Goal: Task Accomplishment & Management: Manage account settings

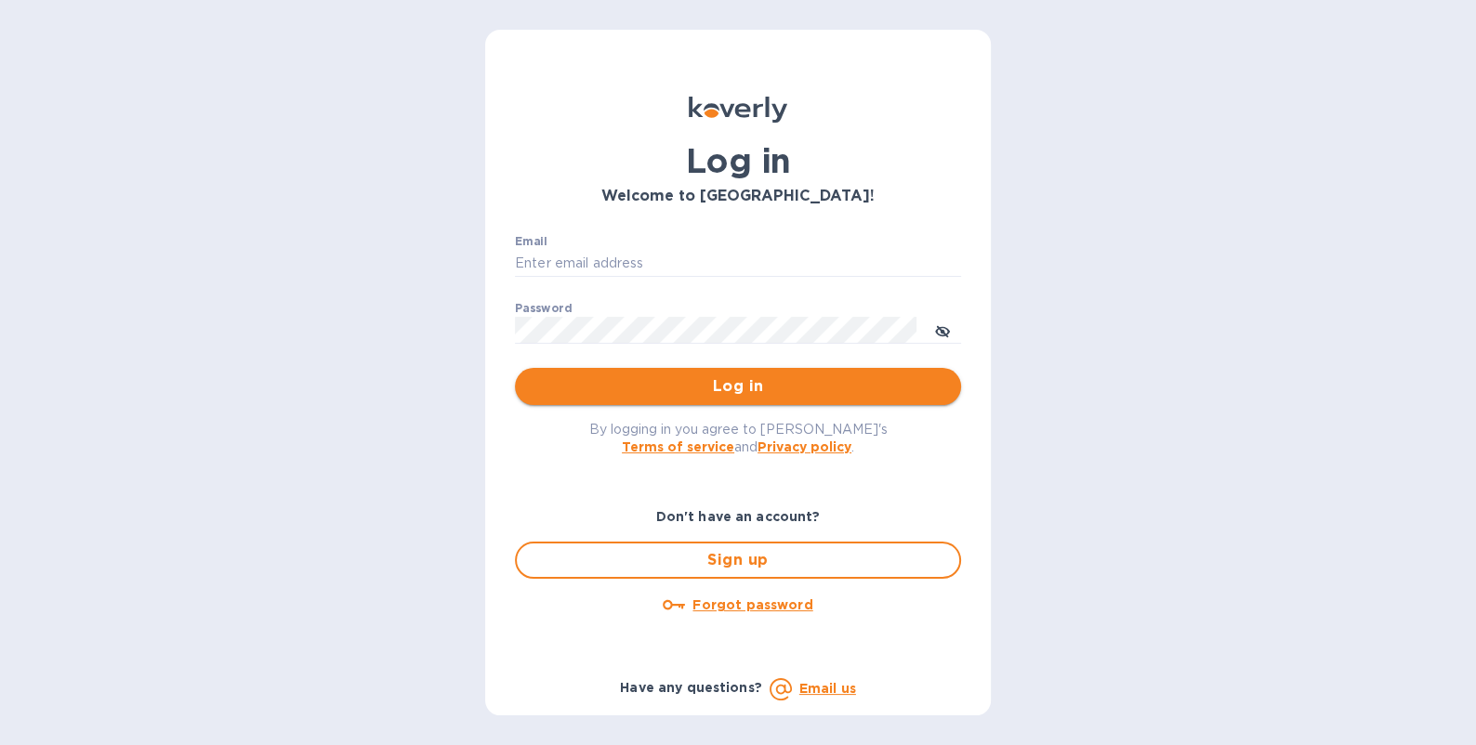
type input "[EMAIL_ADDRESS][DOMAIN_NAME]"
click at [670, 389] on span "Log in" at bounding box center [738, 386] width 416 height 22
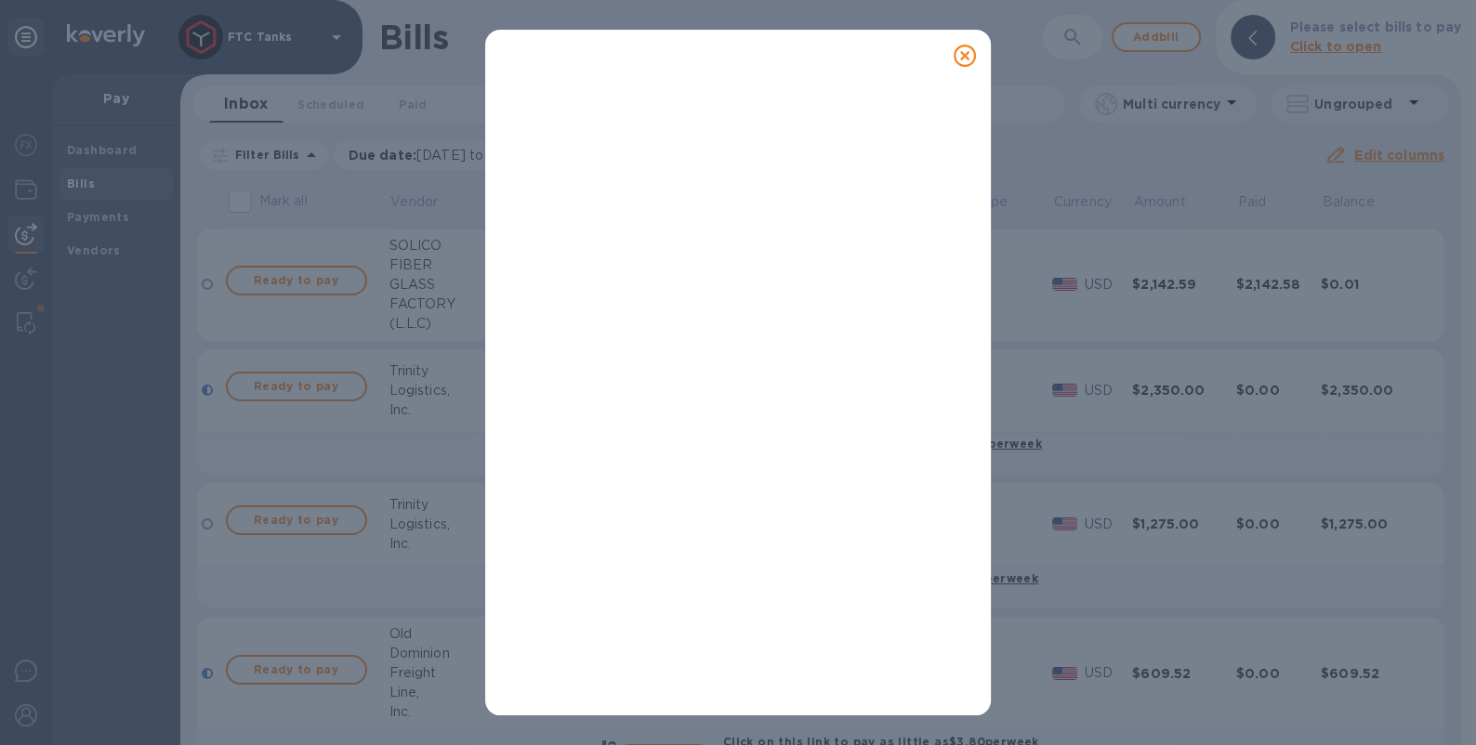
click at [963, 57] on icon at bounding box center [965, 56] width 22 height 22
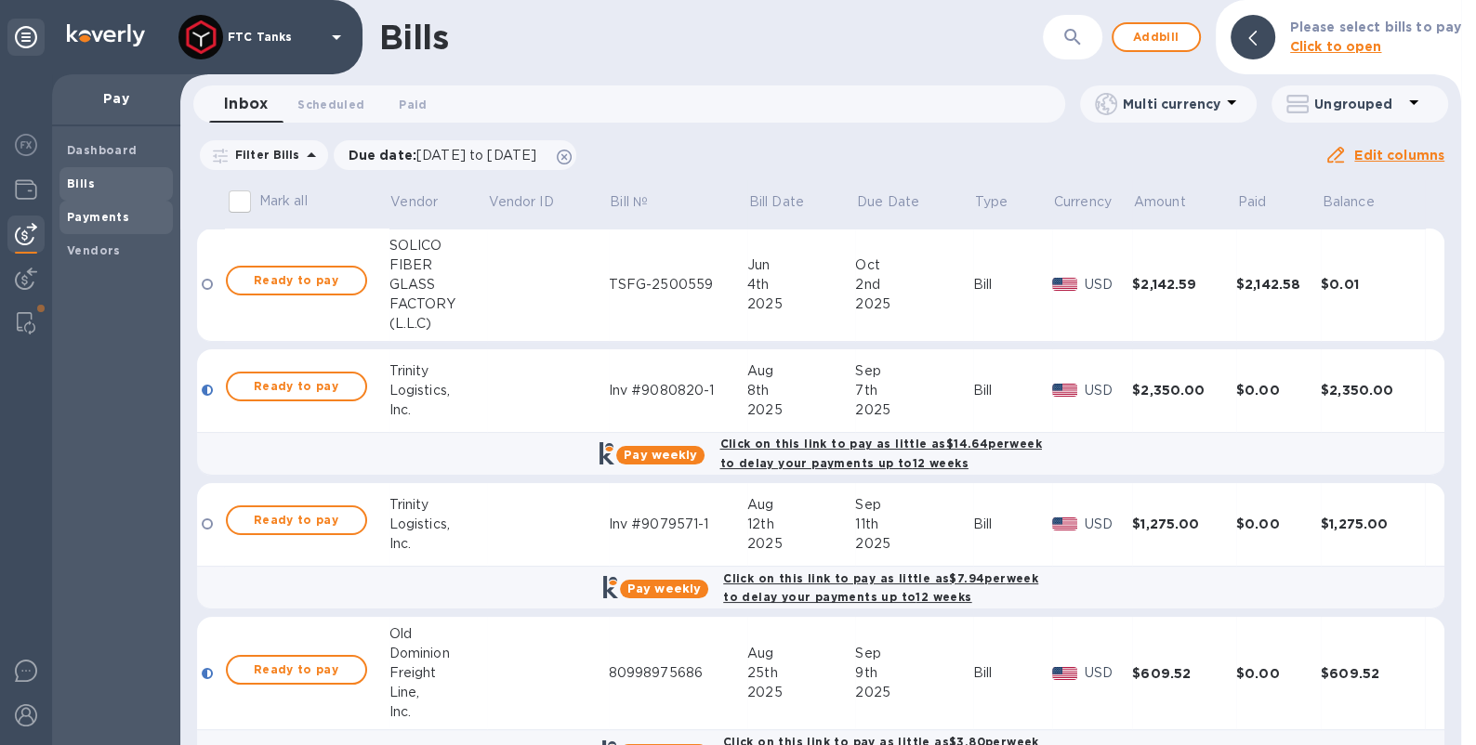
click at [98, 217] on b "Payments" at bounding box center [98, 217] width 62 height 14
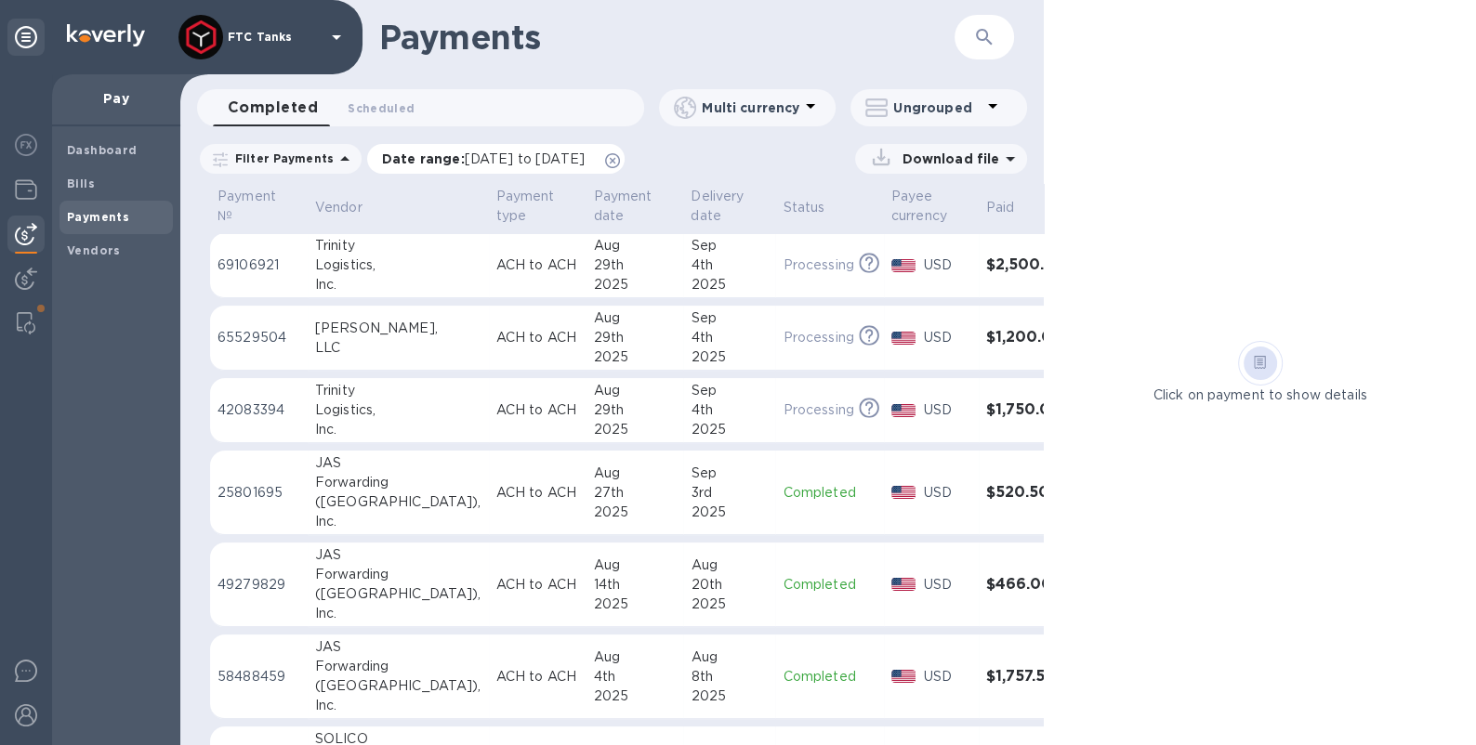
click at [620, 157] on icon at bounding box center [612, 160] width 15 height 15
